Goal: Navigation & Orientation: Find specific page/section

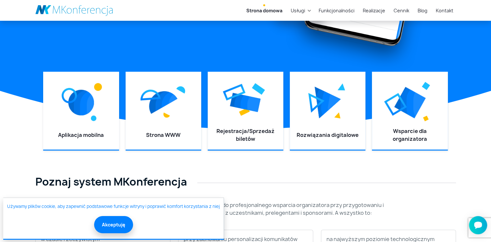
scroll to position [227, 0]
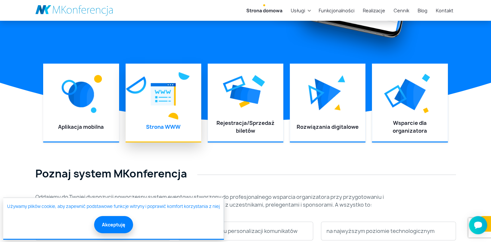
click at [182, 125] on div "Strona WWW" at bounding box center [163, 129] width 63 height 12
click at [166, 107] on img at bounding box center [163, 94] width 25 height 29
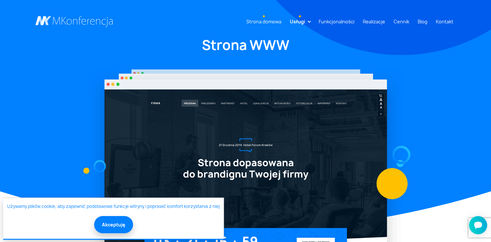
click at [275, 21] on link "Strona domowa" at bounding box center [264, 22] width 40 height 12
